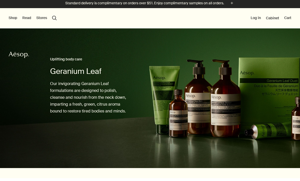
scroll to position [3, 0]
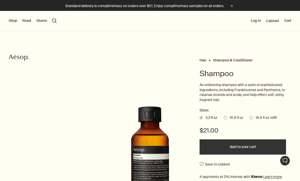
click at [12, 19] on button "Shop" at bounding box center [13, 20] width 9 height 5
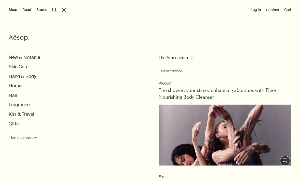
click at [12, 67] on button "Skin Care" at bounding box center [19, 67] width 20 height 6
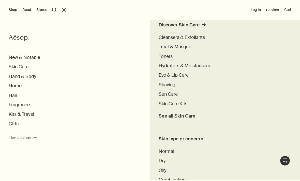
click at [13, 74] on button "Hand & Body" at bounding box center [22, 77] width 27 height 6
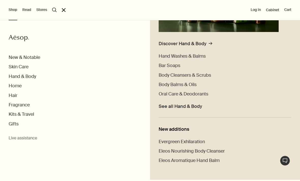
scroll to position [115, 0]
click at [194, 104] on span "See all Hand & Body" at bounding box center [179, 107] width 43 height 6
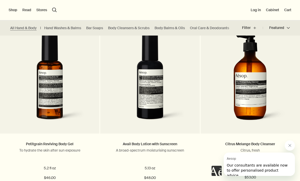
scroll to position [876, 0]
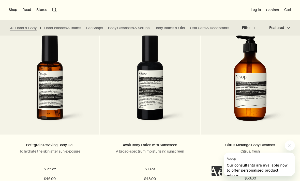
click at [258, 92] on img at bounding box center [250, 81] width 74 height 92
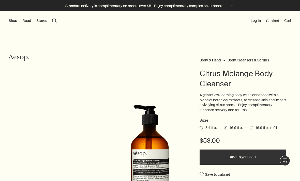
select select "B500BT21"
